Goal: Information Seeking & Learning: Check status

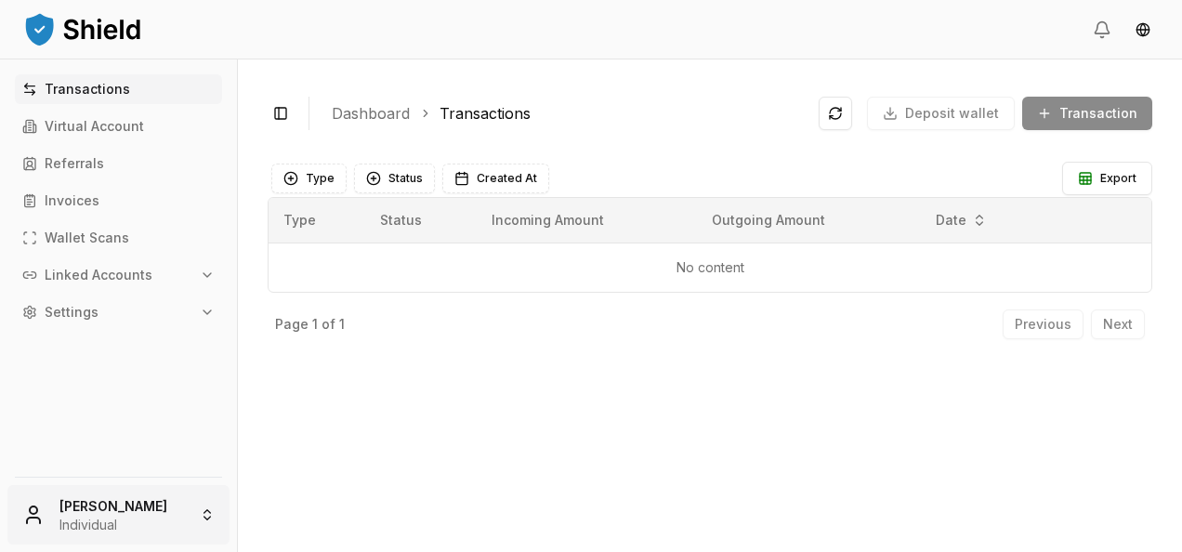
click at [160, 506] on html "Transactions Virtual Account Referrals Invoices Wallet Scans Linked Accounts Se…" at bounding box center [591, 276] width 1182 height 552
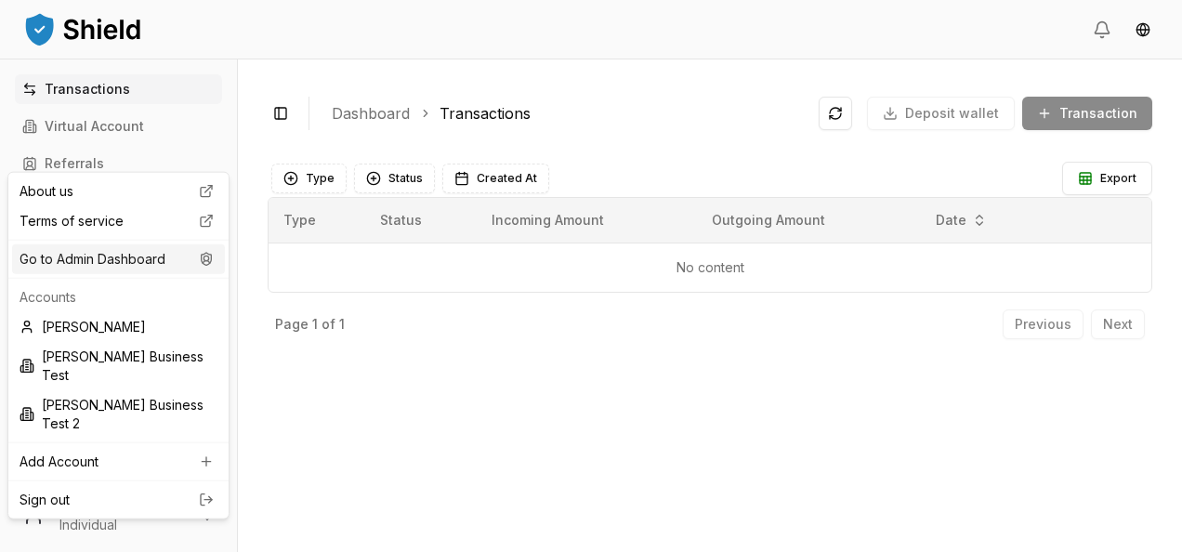
click at [129, 268] on div "Go to Admin Dashboard" at bounding box center [118, 259] width 213 height 30
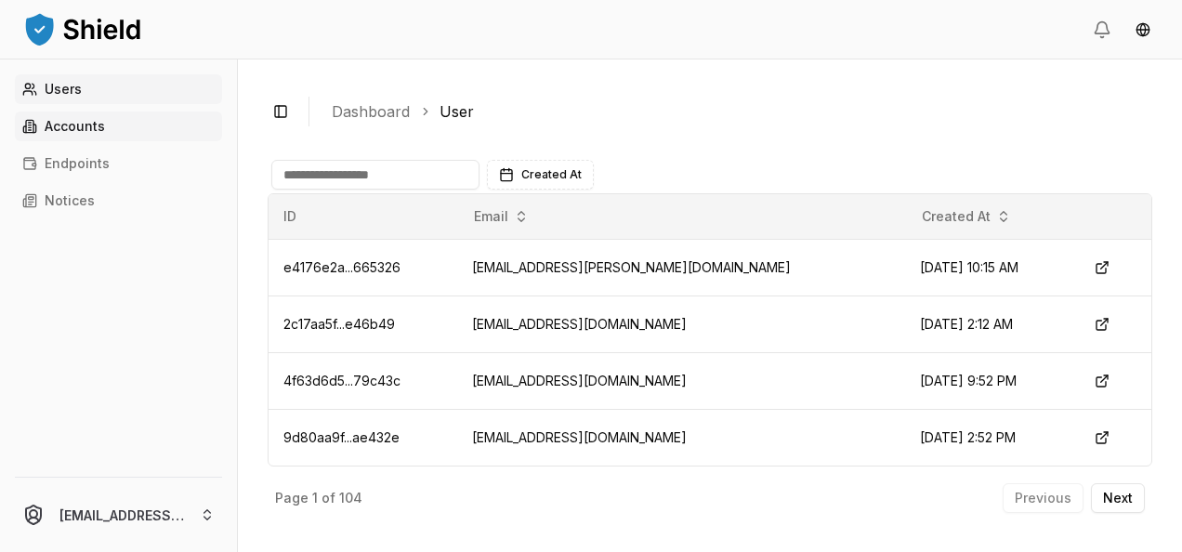
click at [105, 125] on link "Accounts" at bounding box center [118, 127] width 207 height 30
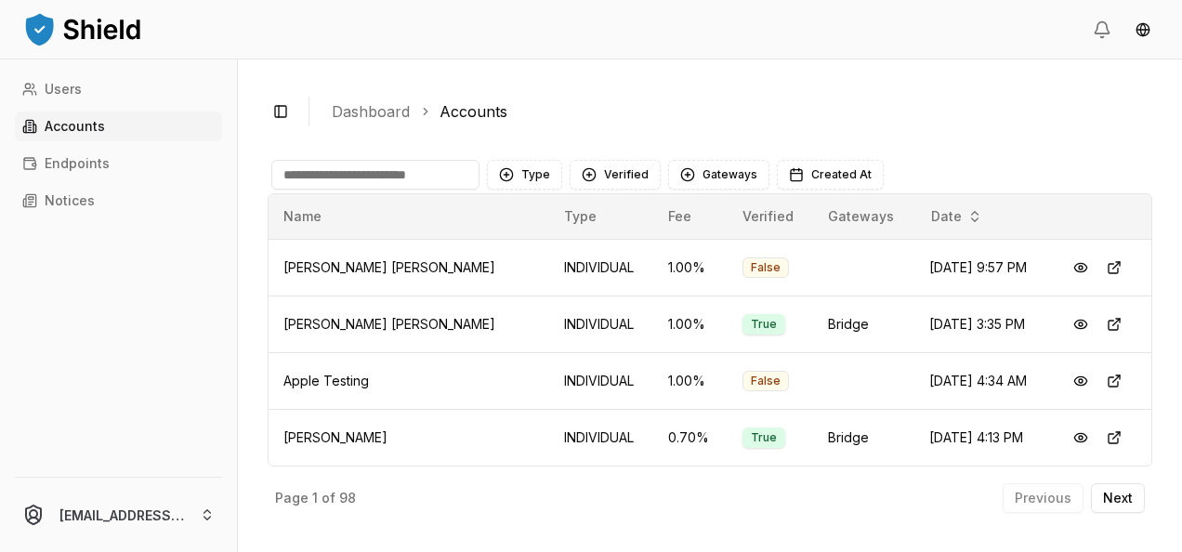
click at [358, 178] on input at bounding box center [375, 175] width 208 height 30
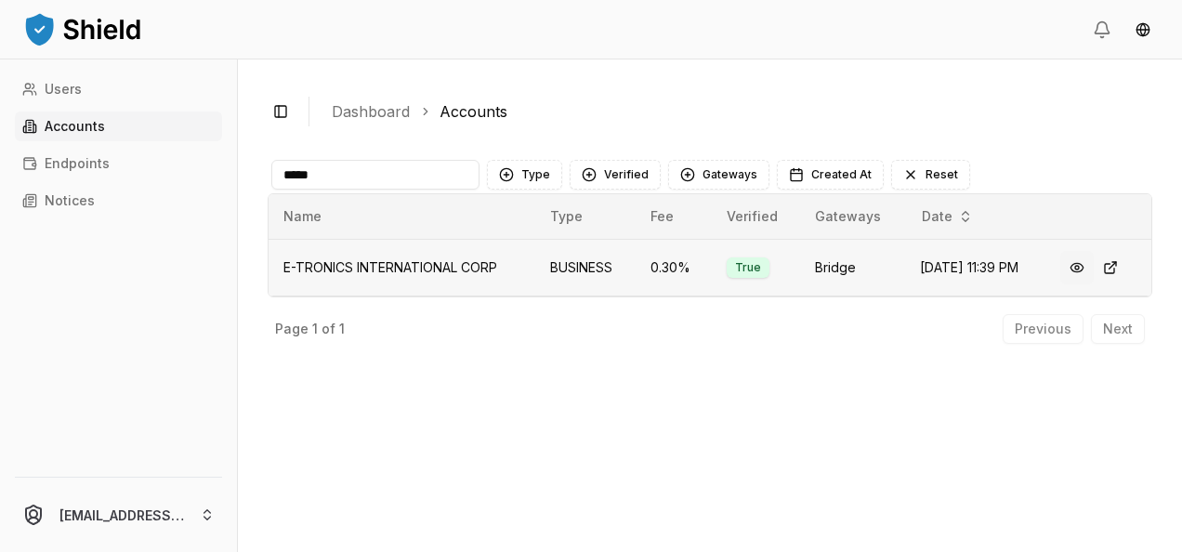
type input "*****"
click at [1076, 267] on button at bounding box center [1076, 267] width 33 height 33
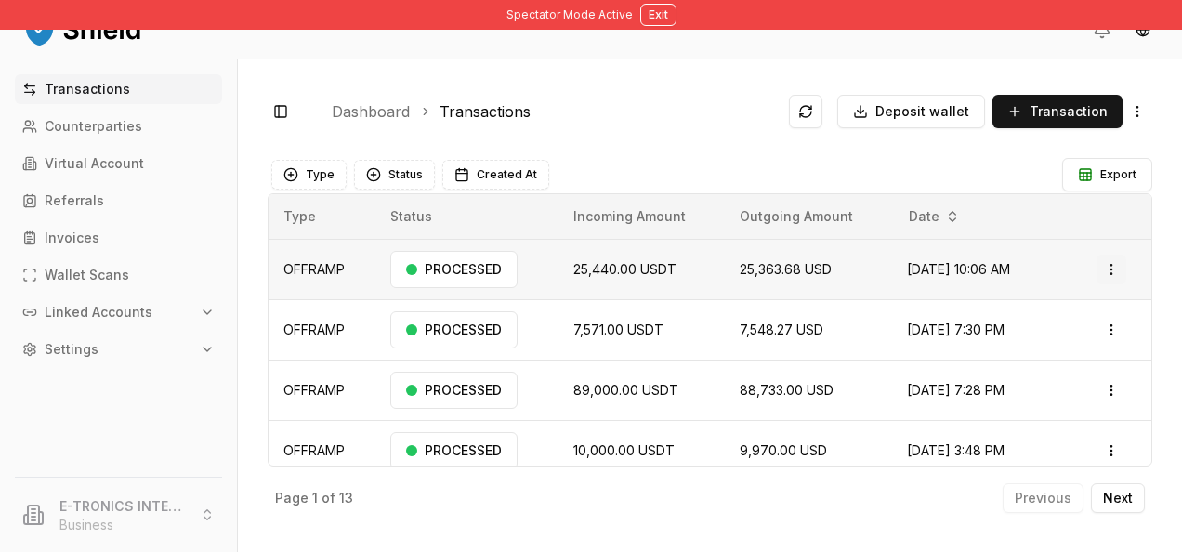
click at [1099, 257] on html "Spectator Mode Active Exit Transactions Counterparties Virtual Account Referral…" at bounding box center [591, 276] width 1182 height 552
click at [1037, 342] on p "View Details" at bounding box center [1044, 341] width 69 height 11
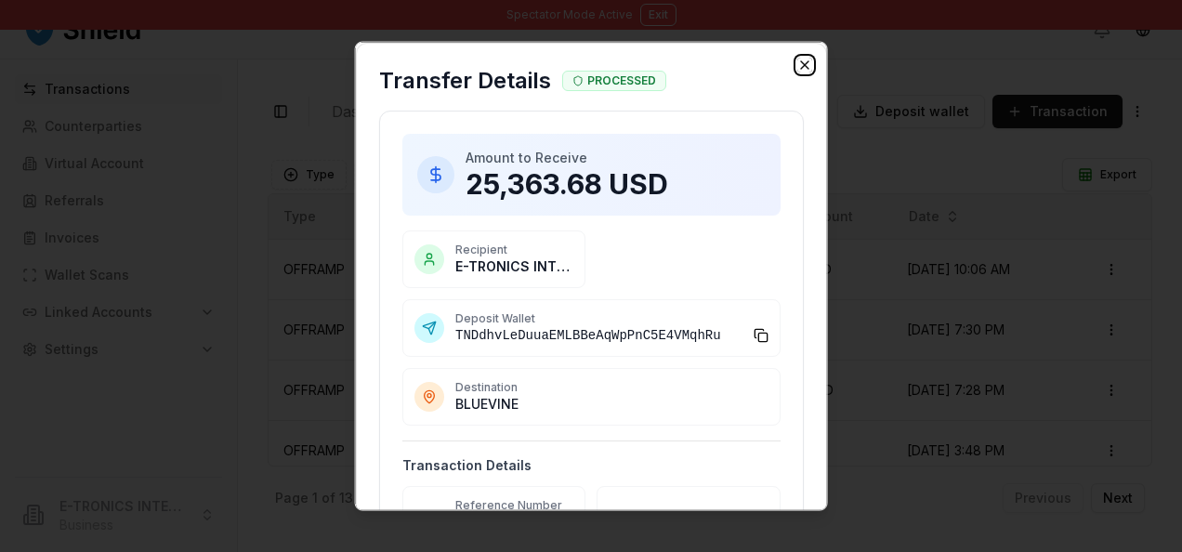
click at [796, 69] on icon "button" at bounding box center [803, 65] width 15 height 15
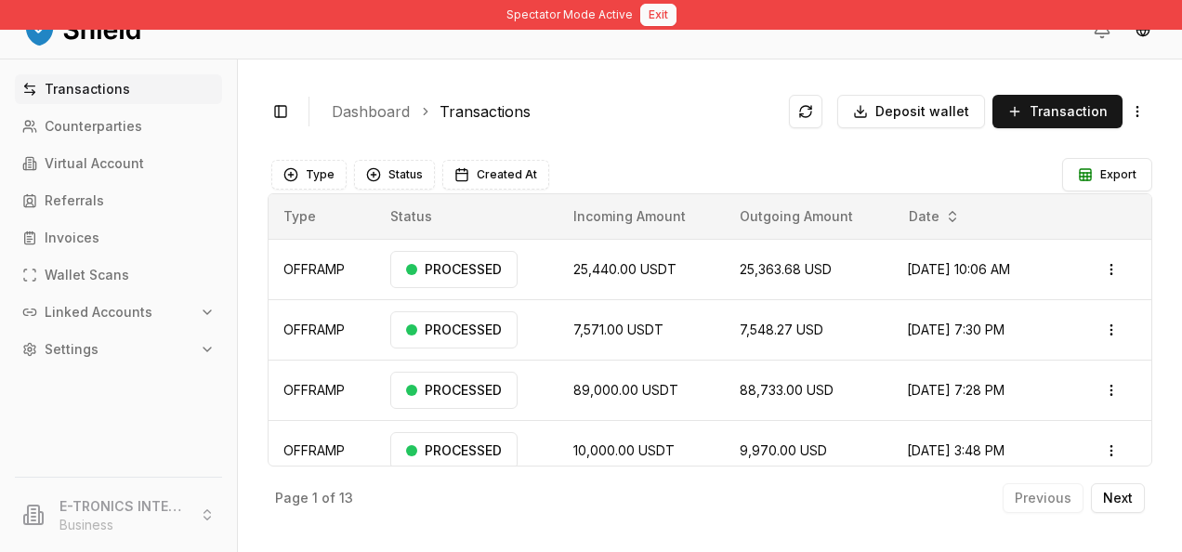
click at [645, 15] on button "Exit" at bounding box center [658, 15] width 36 height 22
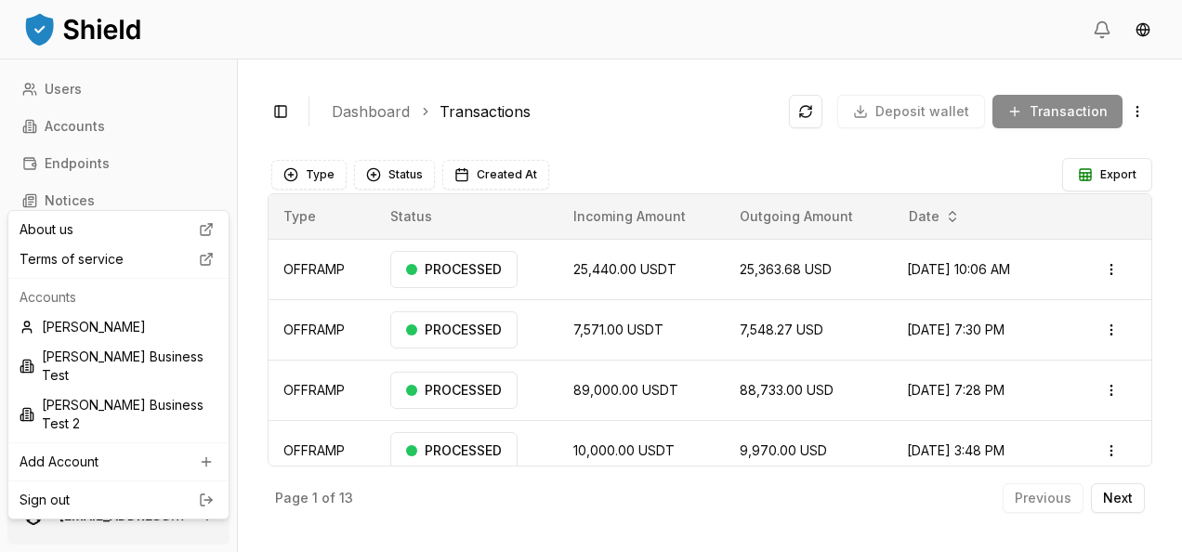
click at [145, 516] on html "Users Accounts Endpoints Notices [EMAIL_ADDRESS][DOMAIN_NAME] Toggle Sidebar Da…" at bounding box center [591, 276] width 1182 height 552
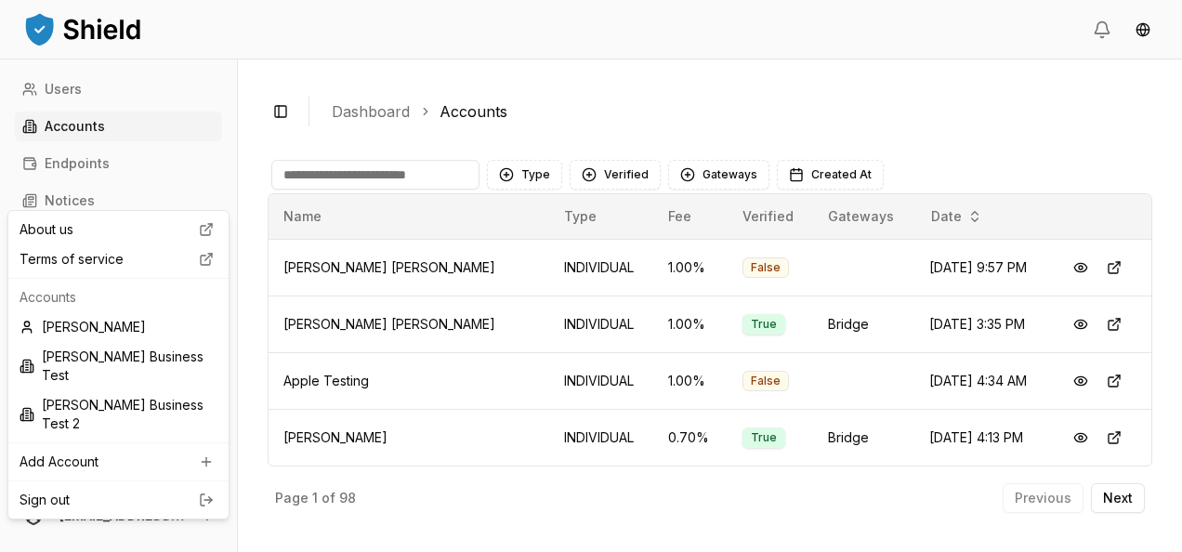
click at [309, 175] on html "Users Accounts Endpoints Notices [EMAIL_ADDRESS][DOMAIN_NAME] Toggle Sidebar Da…" at bounding box center [591, 276] width 1182 height 552
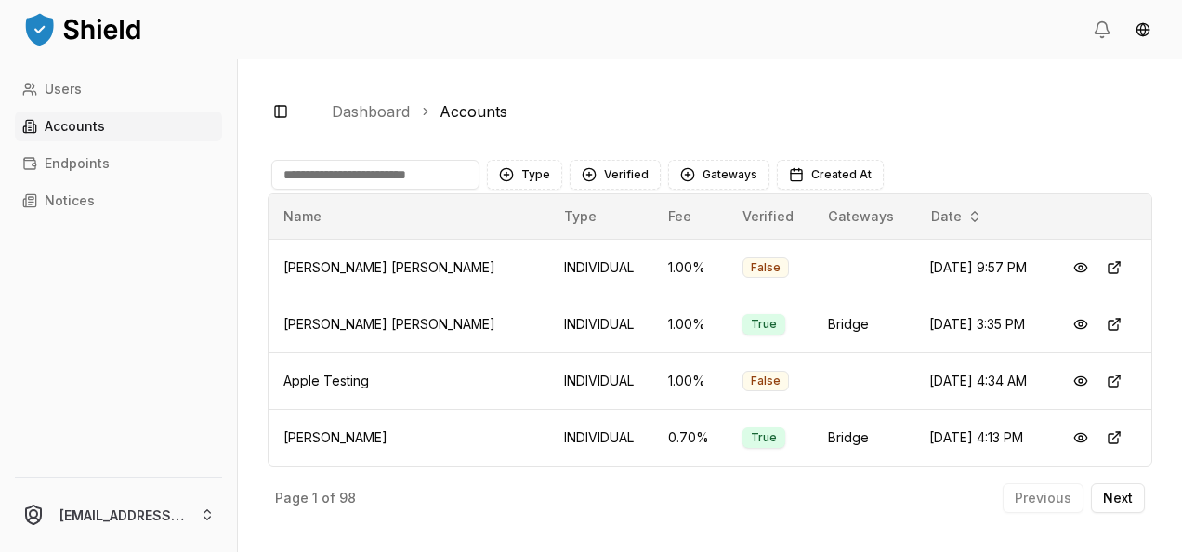
click at [309, 175] on input at bounding box center [375, 175] width 208 height 30
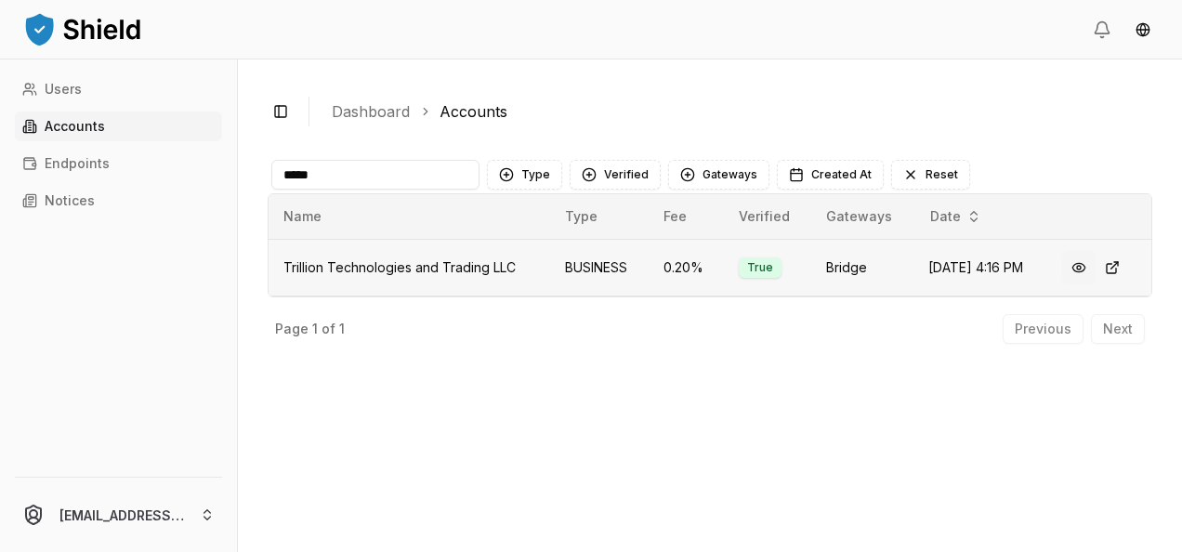
type input "*****"
click at [1082, 268] on button at bounding box center [1078, 267] width 33 height 33
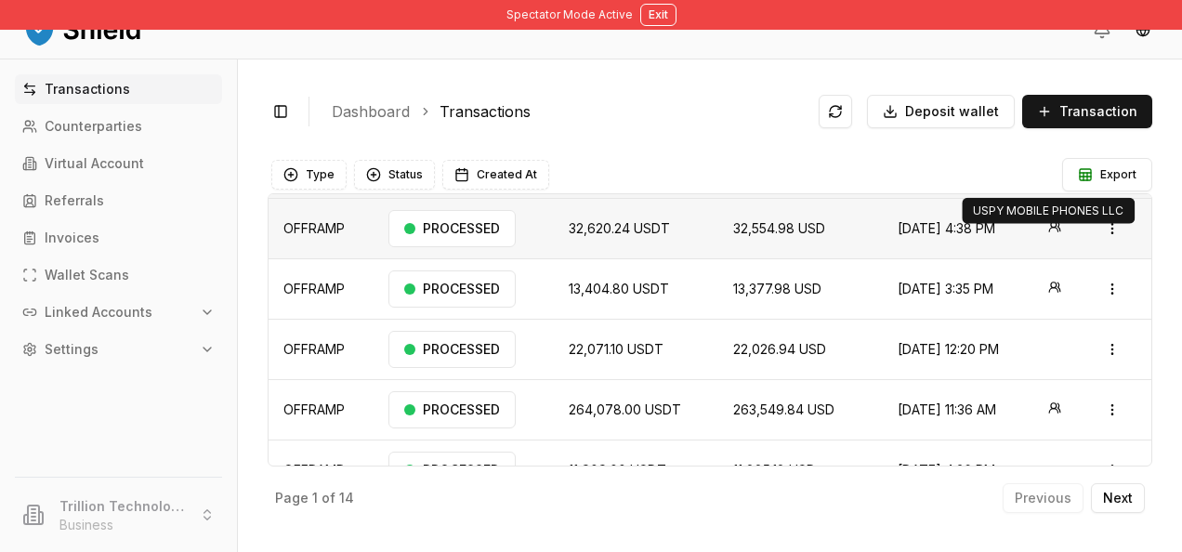
scroll to position [20, 0]
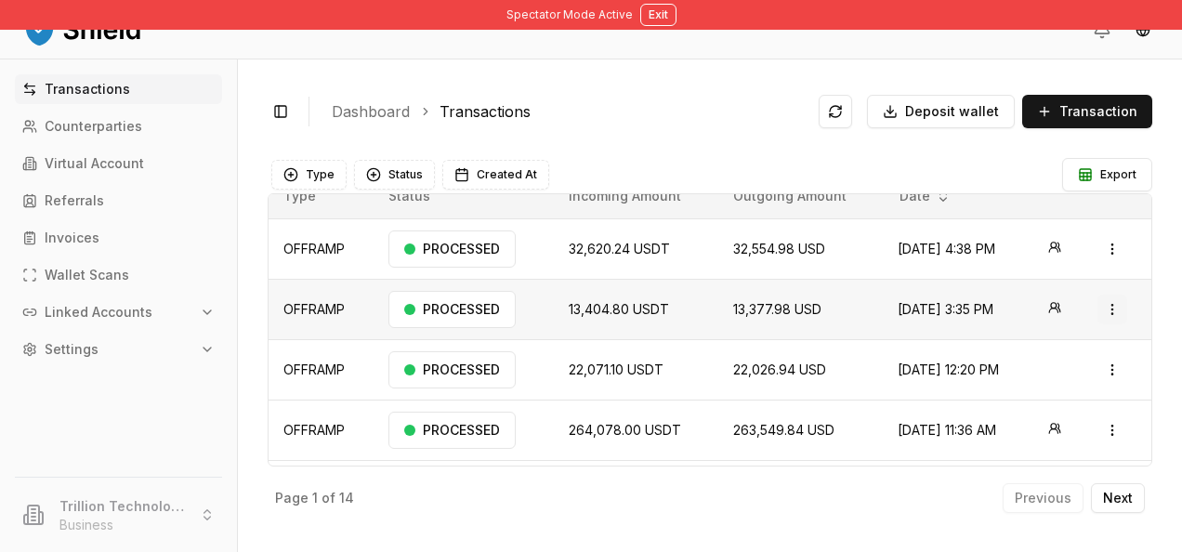
click at [1097, 311] on html "Spectator Mode Active Exit Transactions Counterparties Virtual Account Referral…" at bounding box center [591, 276] width 1182 height 552
click at [1048, 301] on html "Spectator Mode Active Exit Transactions Counterparties Virtual Account Referral…" at bounding box center [591, 276] width 1182 height 552
click at [1051, 304] on circle at bounding box center [1054, 305] width 6 height 6
click at [1048, 310] on icon at bounding box center [1054, 307] width 13 height 13
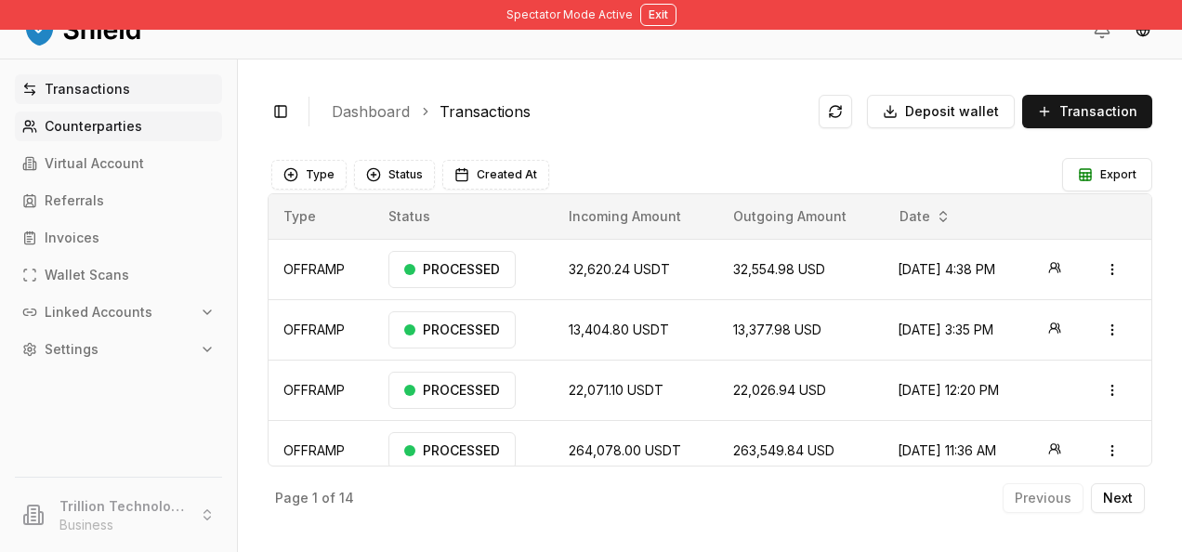
click at [102, 124] on p "Counterparties" at bounding box center [94, 126] width 98 height 13
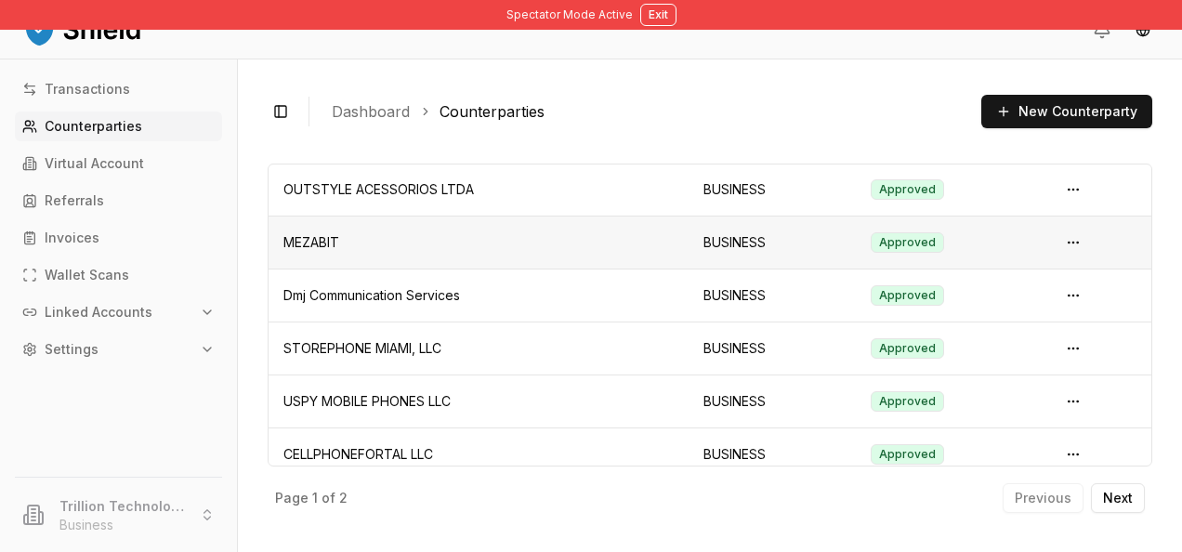
scroll to position [112, 0]
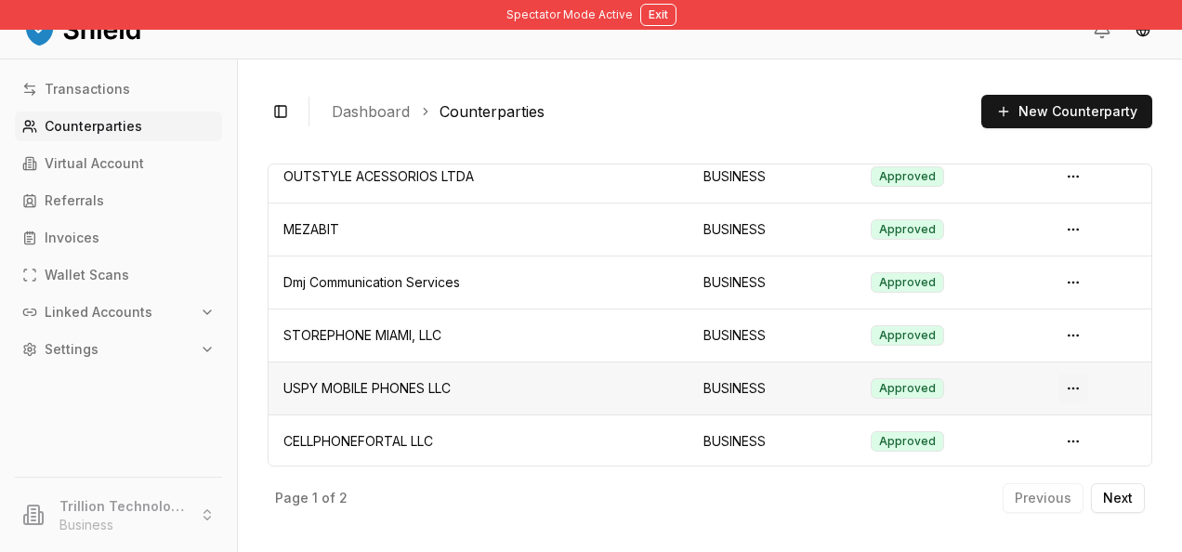
click at [1070, 390] on html "Spectator Mode Active Exit Transactions Counterparties Virtual Account Referral…" at bounding box center [591, 276] width 1182 height 552
click at [1009, 454] on span "View Details" at bounding box center [1022, 461] width 75 height 19
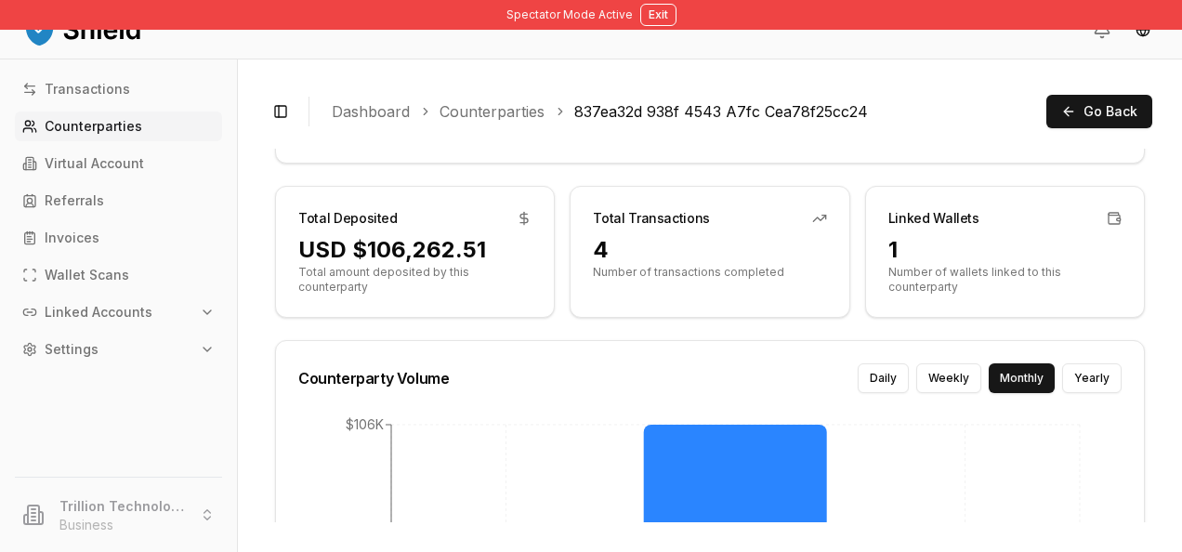
scroll to position [398, 0]
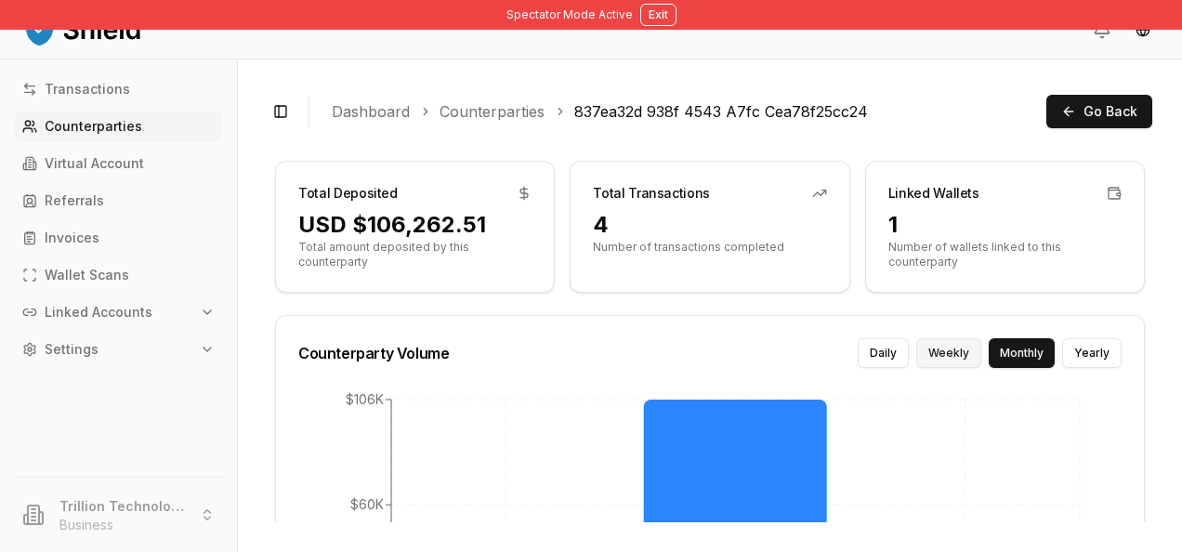
click at [940, 350] on button "Weekly" at bounding box center [948, 353] width 65 height 30
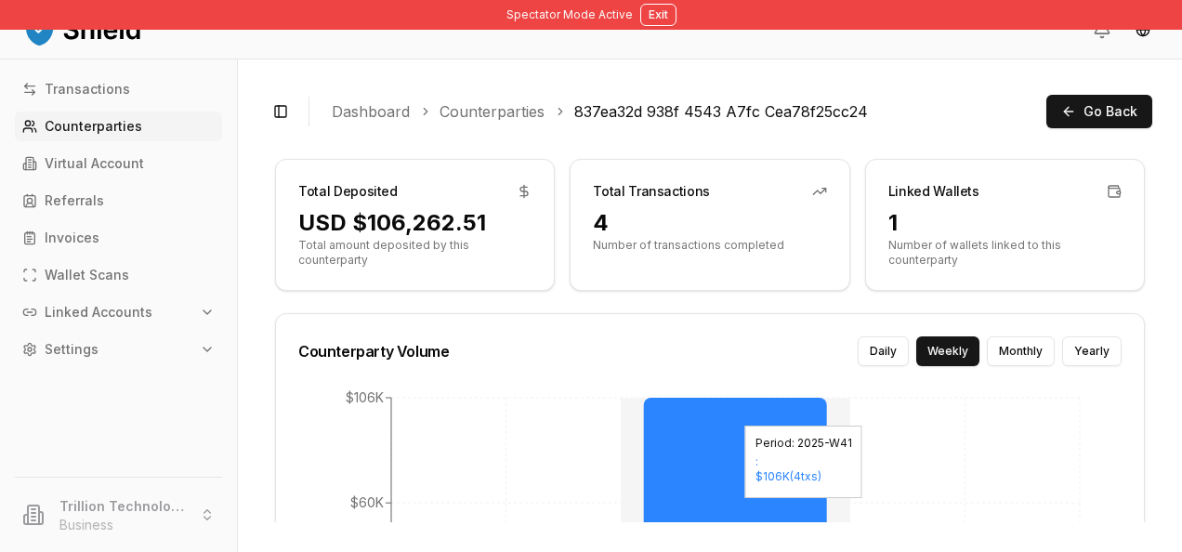
scroll to position [572, 0]
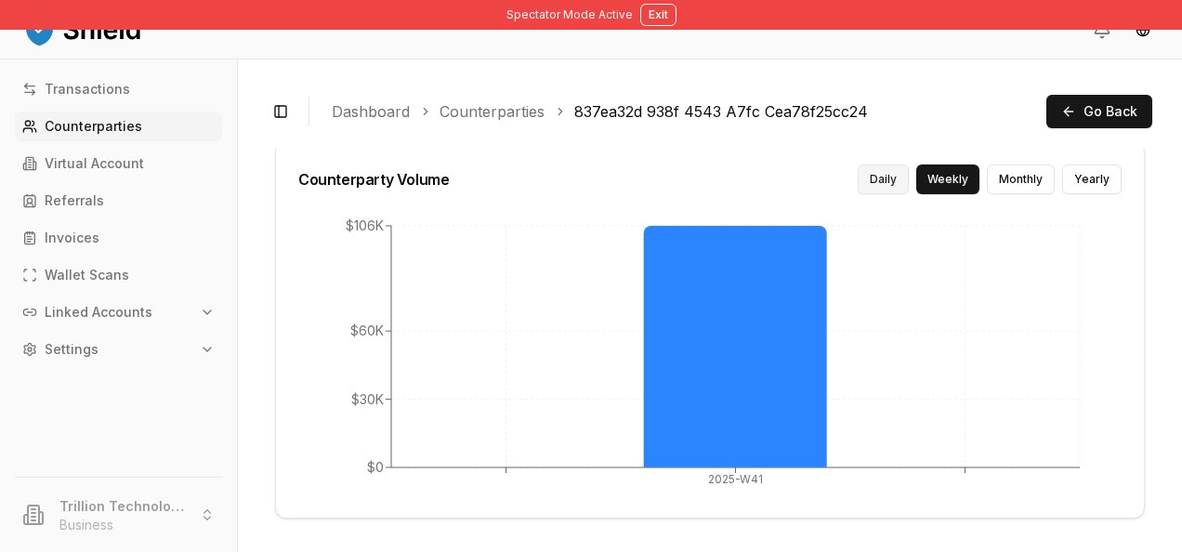
click at [888, 169] on button "Daily" at bounding box center [883, 180] width 51 height 30
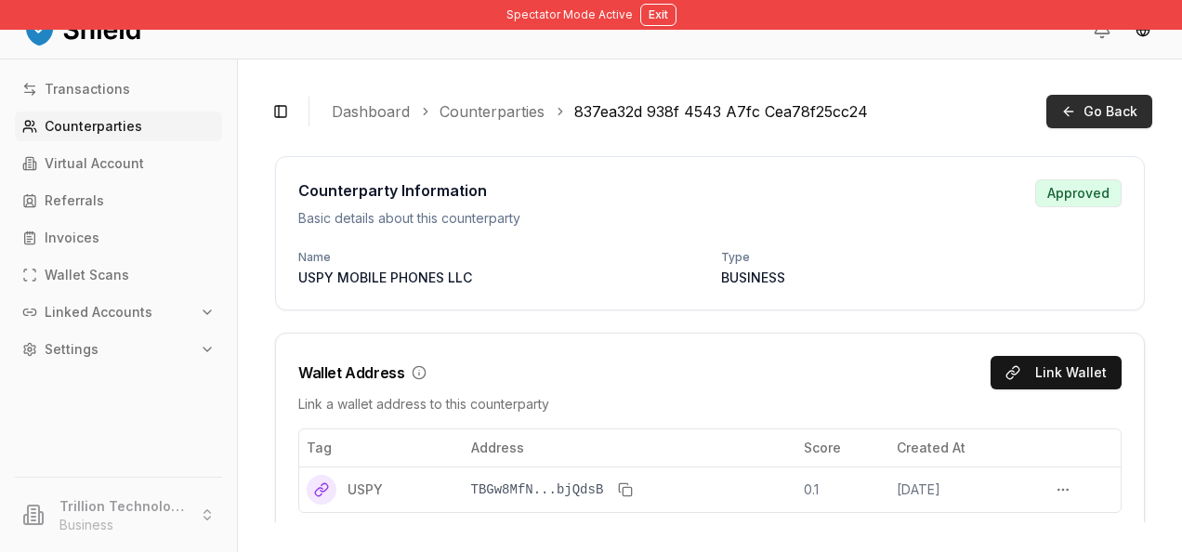
click at [1147, 100] on button "Go Back" at bounding box center [1099, 111] width 106 height 33
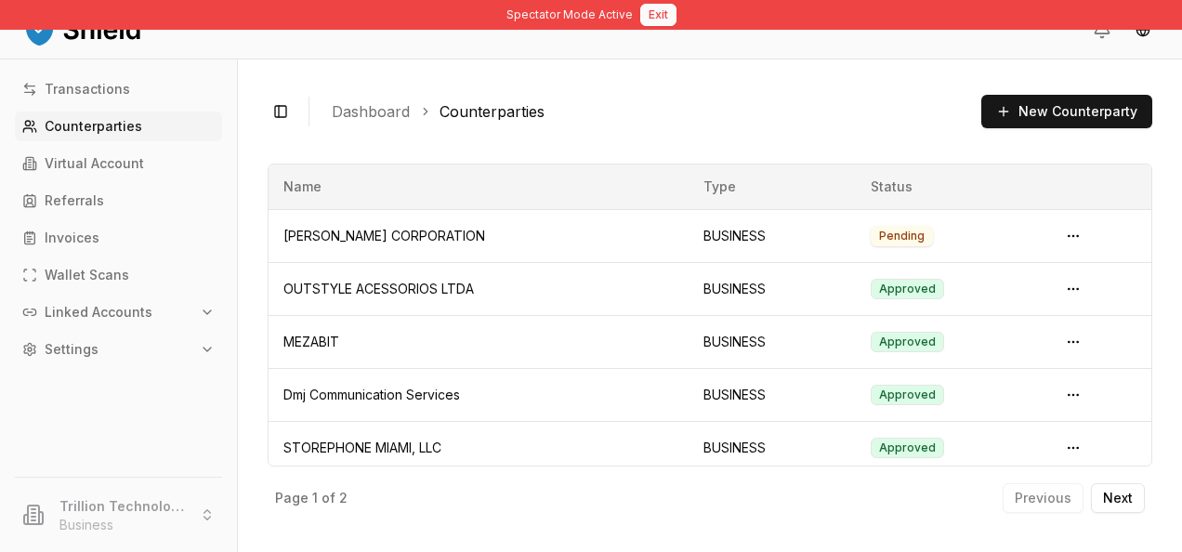
click at [650, 9] on button "Exit" at bounding box center [658, 15] width 36 height 22
